Goal: Information Seeking & Learning: Learn about a topic

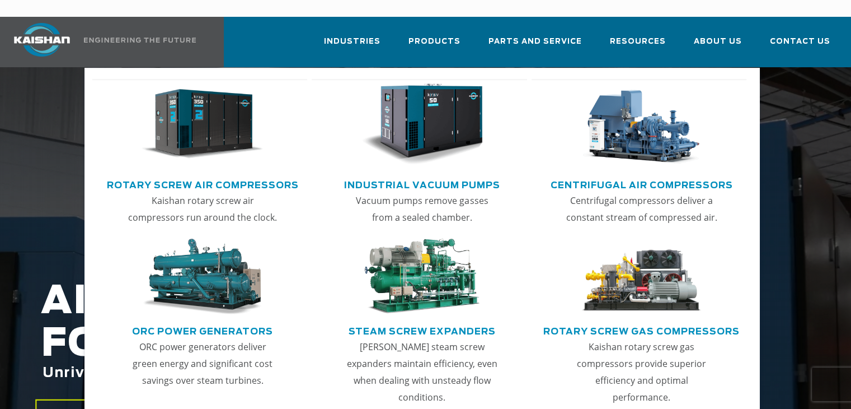
click at [233, 175] on link "Rotary Screw Air Compressors" at bounding box center [203, 183] width 192 height 17
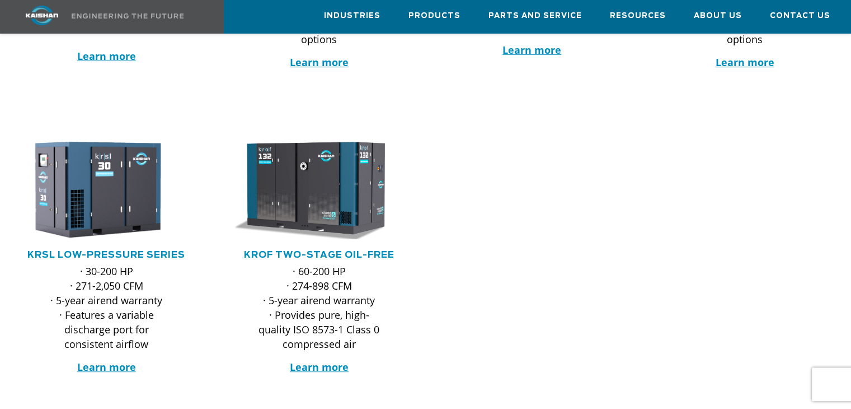
scroll to position [448, 0]
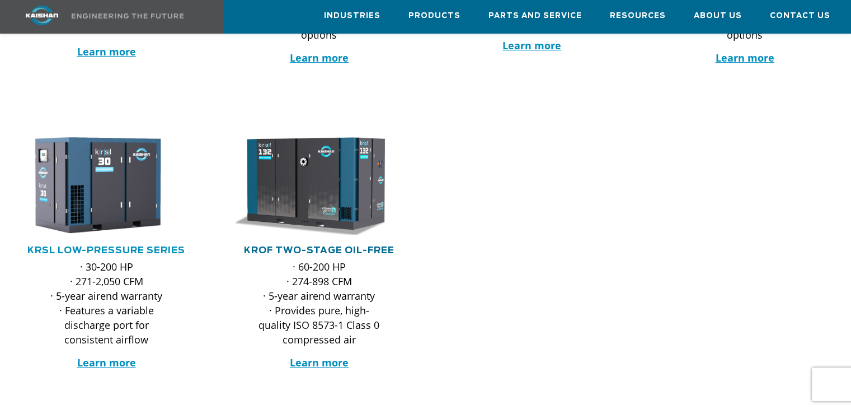
click at [372, 246] on link "KROF TWO-STAGE OIL-FREE" at bounding box center [319, 250] width 151 height 9
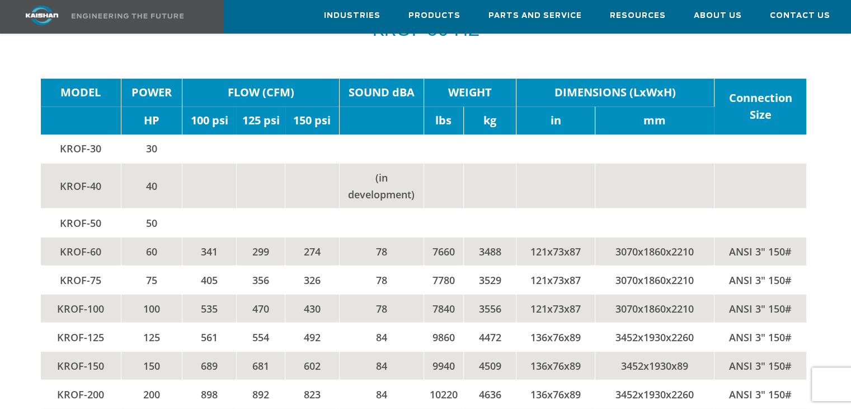
scroll to position [1959, 0]
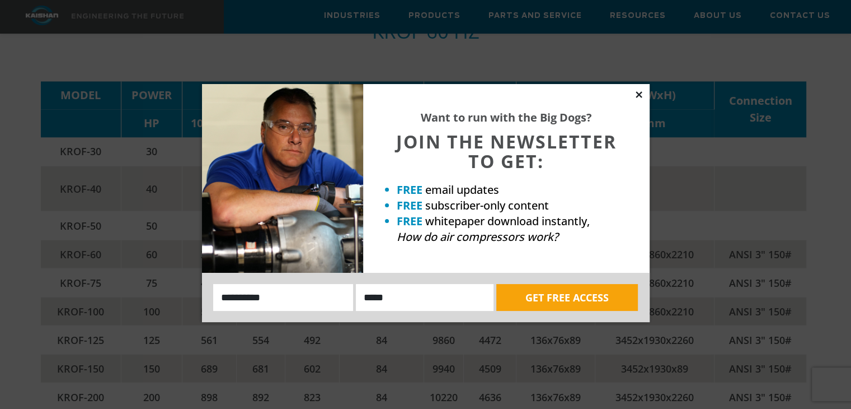
click at [641, 93] on icon at bounding box center [639, 95] width 10 height 10
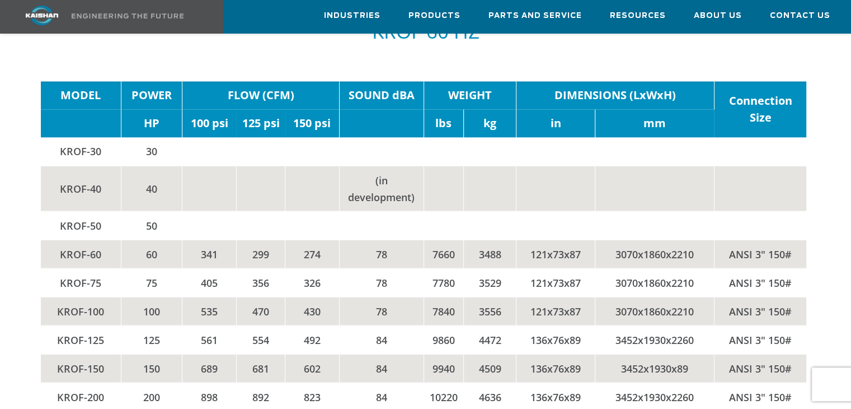
click at [228, 301] on td "535" at bounding box center [209, 311] width 54 height 29
drag, startPoint x: 229, startPoint y: 284, endPoint x: 195, endPoint y: 285, distance: 34.1
click at [195, 285] on td "405" at bounding box center [209, 282] width 54 height 29
click at [222, 283] on td "405" at bounding box center [209, 282] width 54 height 29
drag, startPoint x: 220, startPoint y: 283, endPoint x: 203, endPoint y: 283, distance: 17.3
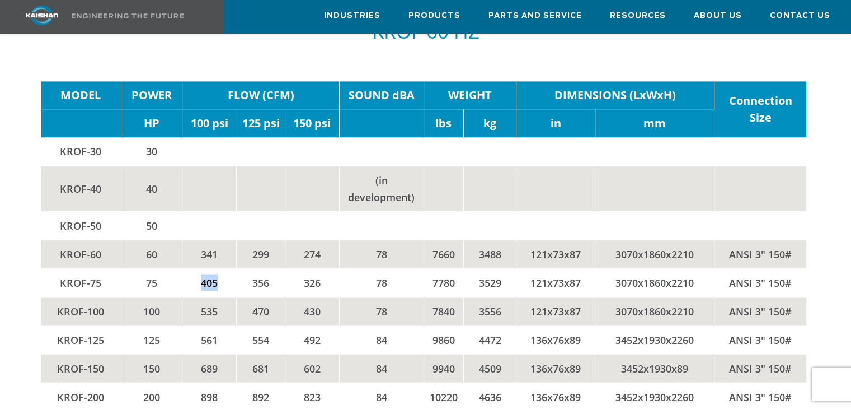
click at [203, 283] on td "405" at bounding box center [209, 282] width 54 height 29
drag, startPoint x: 219, startPoint y: 283, endPoint x: 200, endPoint y: 283, distance: 19.6
click at [200, 283] on td "405" at bounding box center [209, 282] width 54 height 29
click at [223, 279] on td "405" at bounding box center [209, 282] width 54 height 29
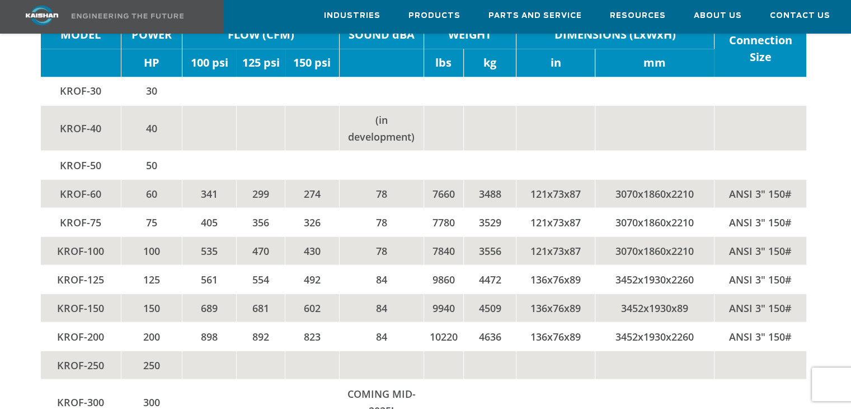
scroll to position [1903, 0]
